Goal: Use online tool/utility: Use online tool/utility

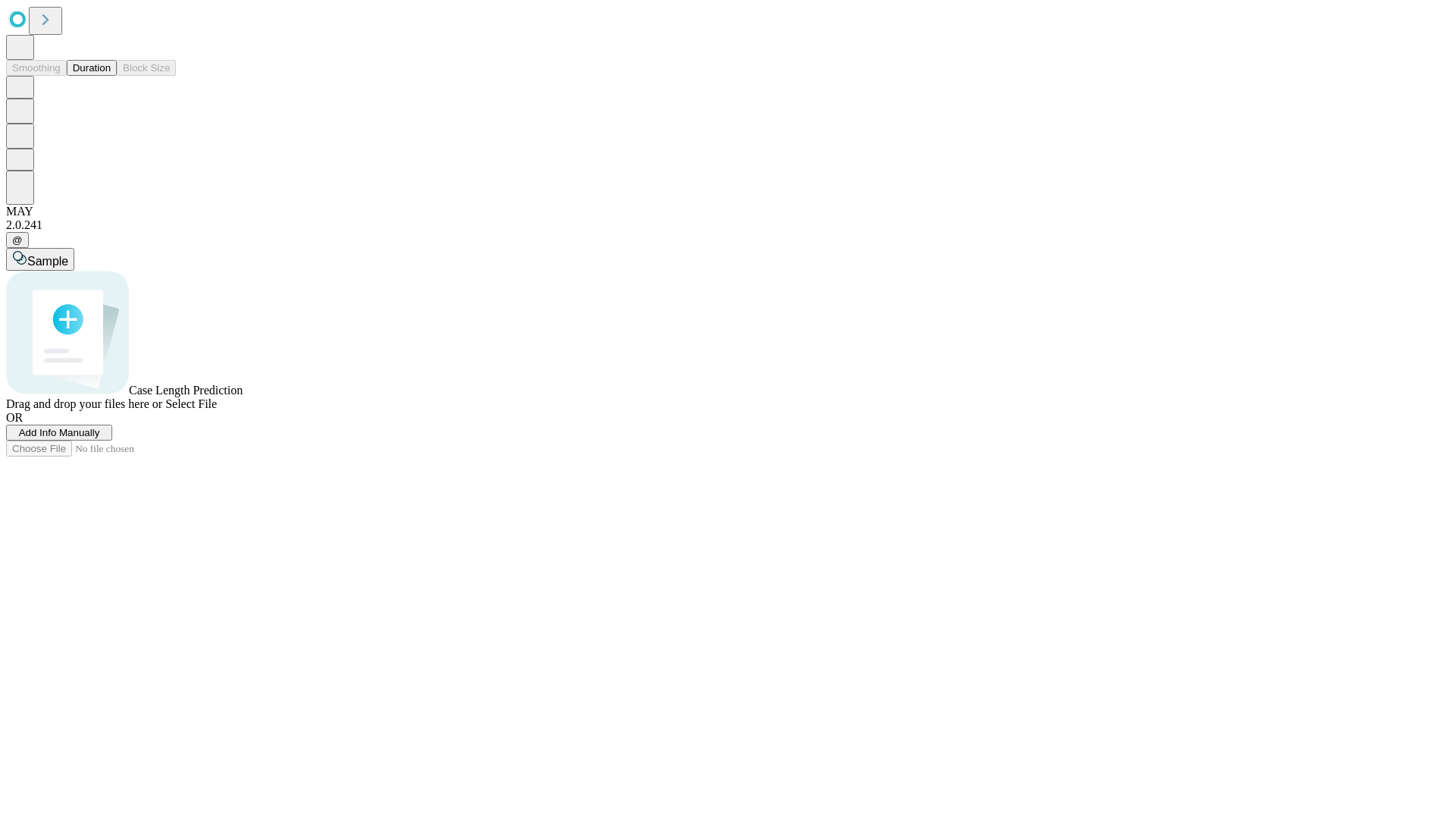
click at [110, 76] on button "Duration" at bounding box center [92, 68] width 50 height 16
click at [100, 438] on span "Add Info Manually" at bounding box center [59, 432] width 82 height 11
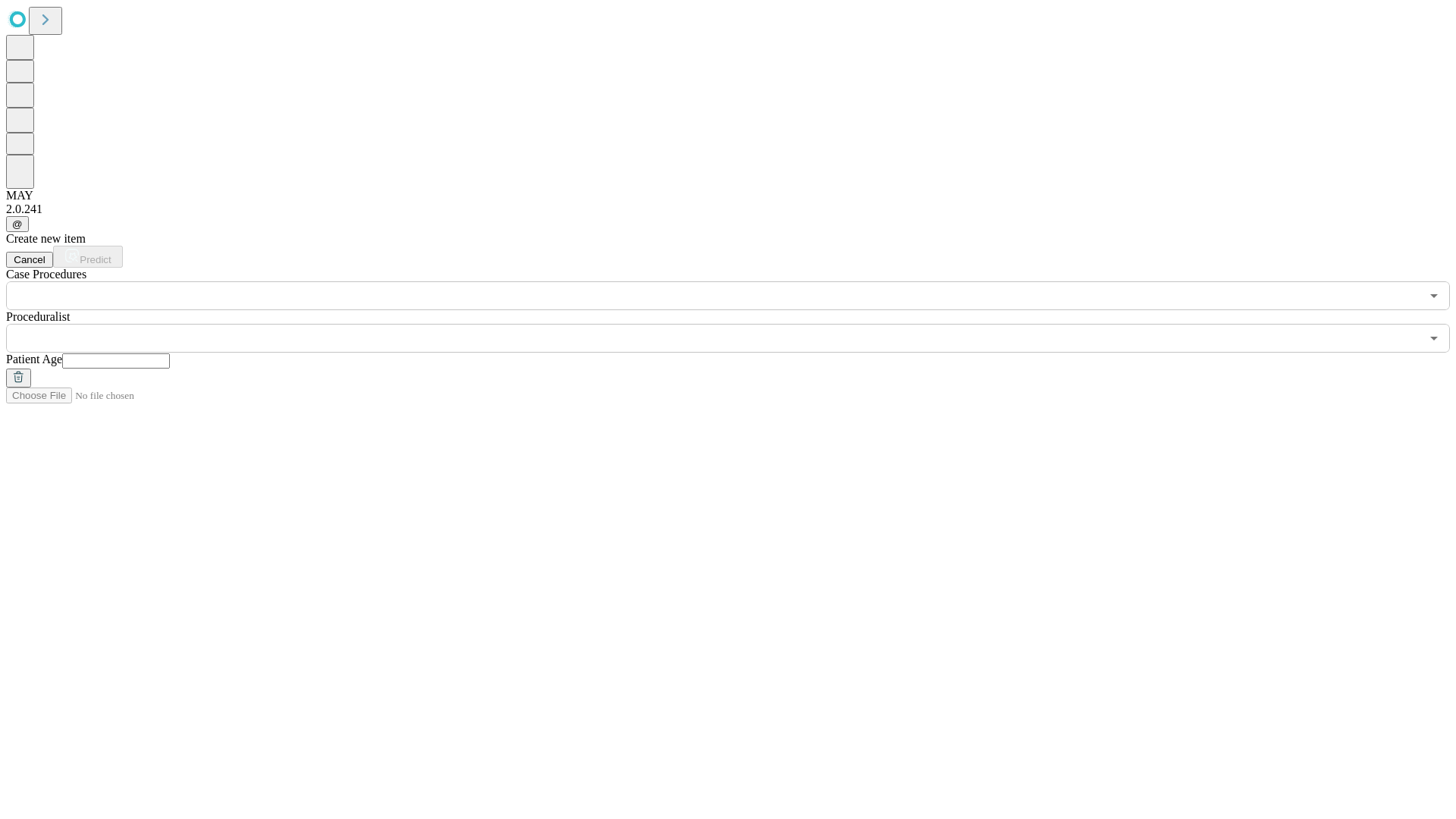
click at [170, 354] on input "text" at bounding box center [116, 361] width 107 height 15
type input "**"
click at [739, 324] on input "text" at bounding box center [713, 338] width 1414 height 29
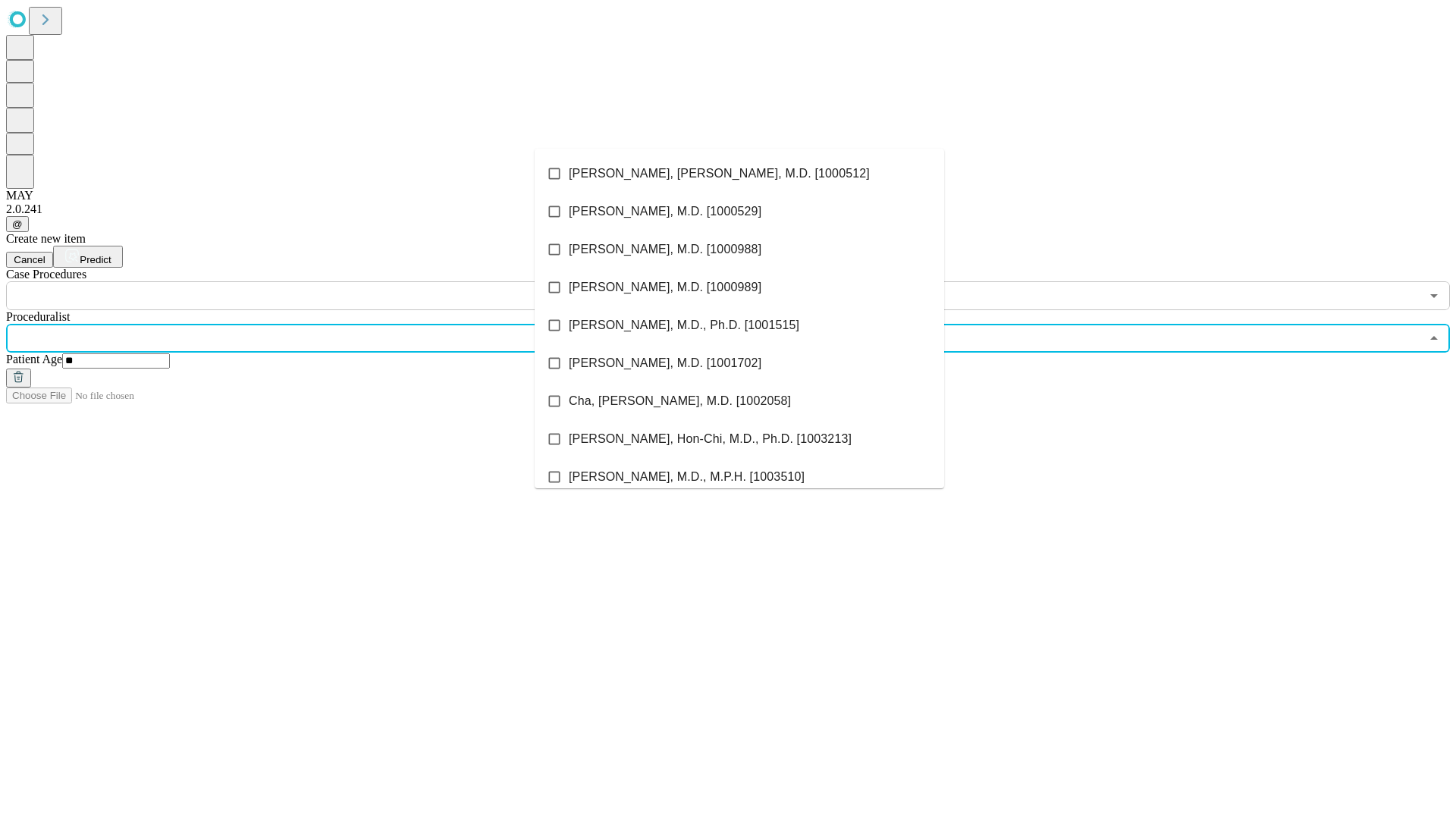
click at [740, 174] on li "[PERSON_NAME], [PERSON_NAME], M.D. [1000512]" at bounding box center [740, 174] width 410 height 38
click at [318, 281] on input "text" at bounding box center [713, 296] width 1414 height 29
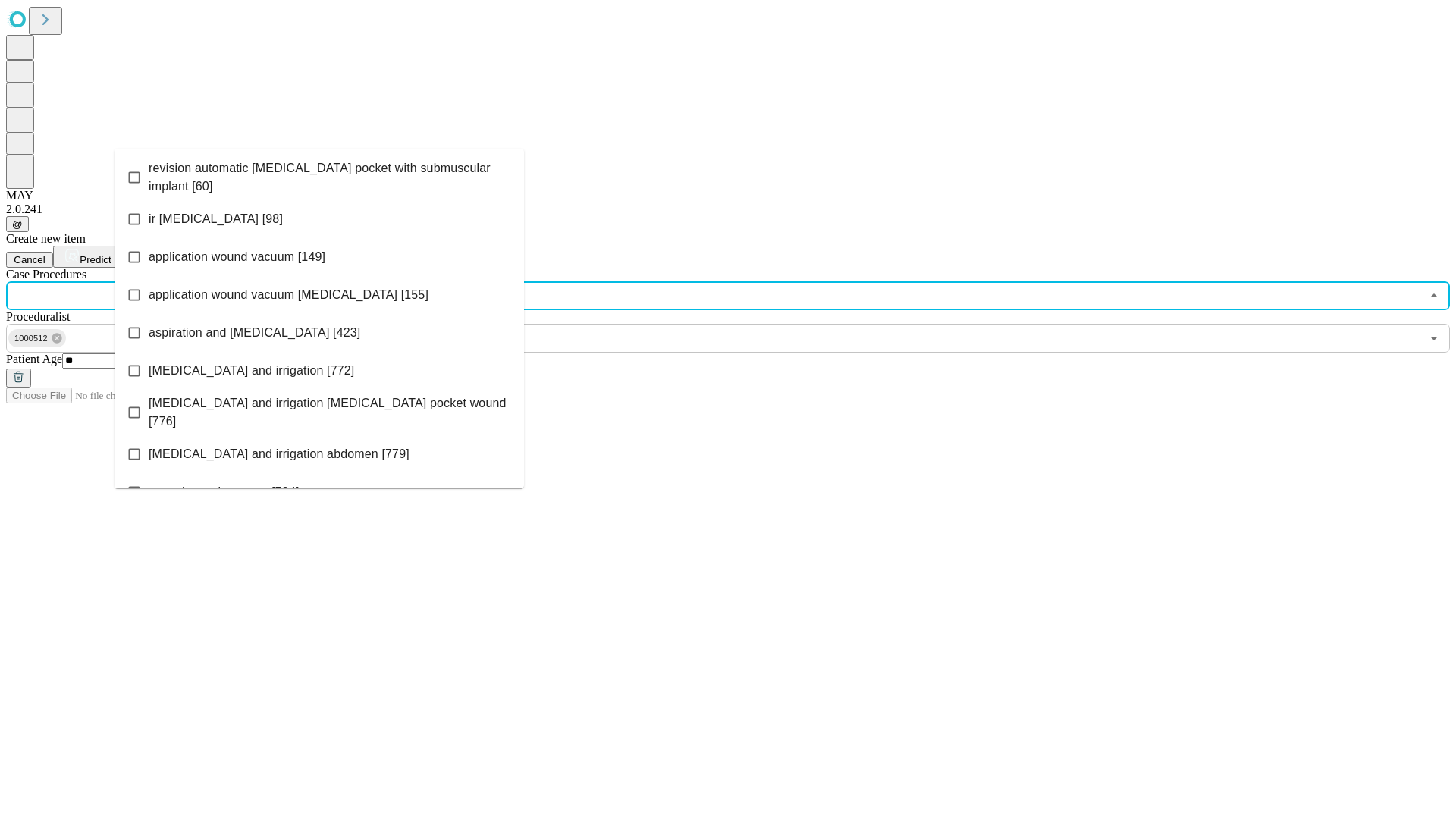
click at [319, 174] on span "revision automatic [MEDICAL_DATA] pocket with submuscular implant [60]" at bounding box center [330, 178] width 363 height 37
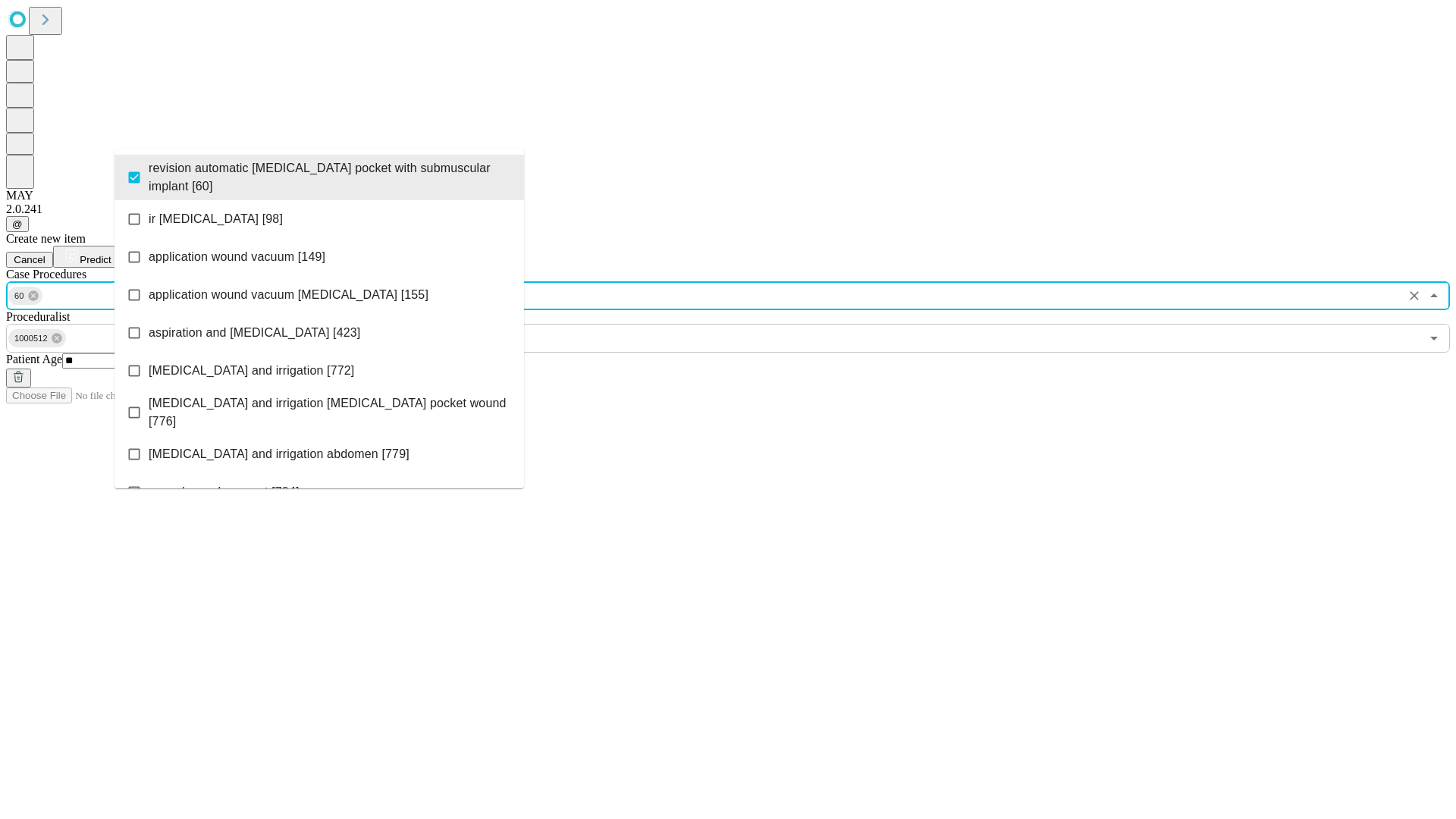
click at [110, 254] on span "Predict" at bounding box center [95, 259] width 31 height 11
